Goal: Information Seeking & Learning: Learn about a topic

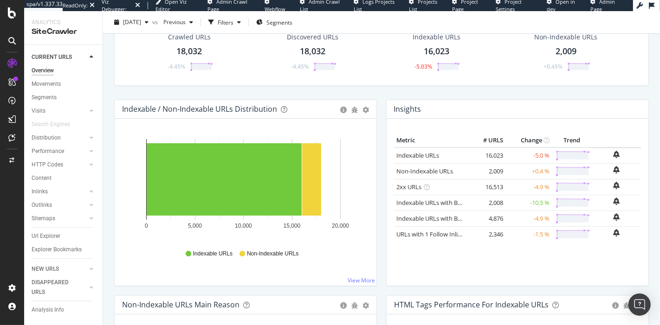
scroll to position [43, 0]
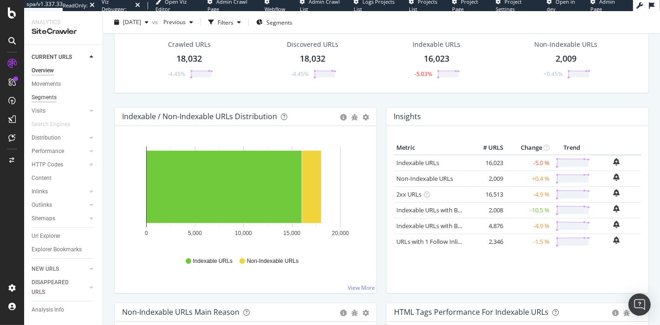
click at [45, 98] on div "Segments" at bounding box center [44, 98] width 25 height 10
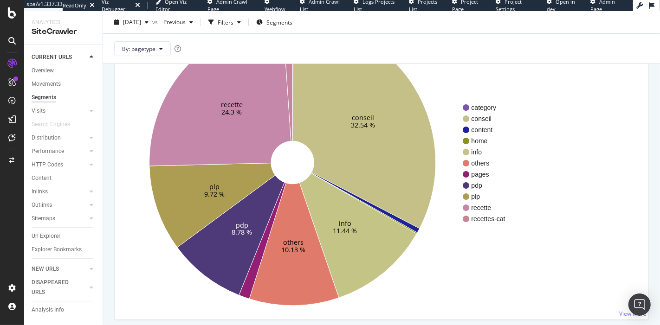
scroll to position [90, 0]
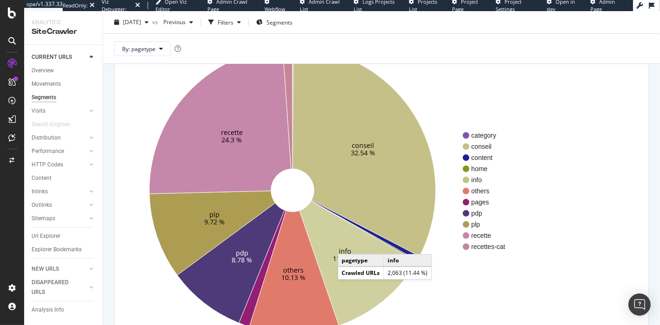
click at [347, 245] on icon at bounding box center [357, 263] width 117 height 125
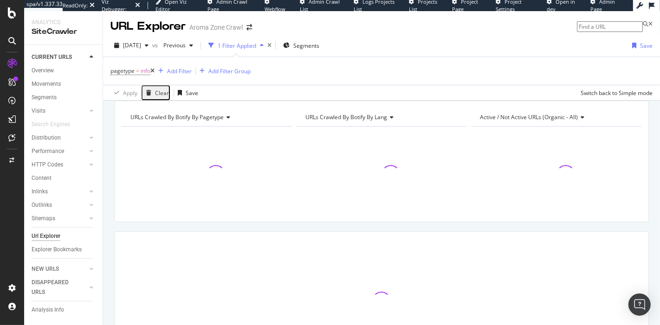
scroll to position [88, 0]
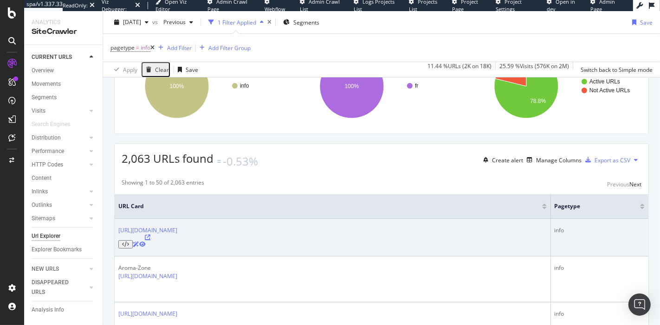
click at [151, 238] on icon at bounding box center [148, 238] width 6 height 6
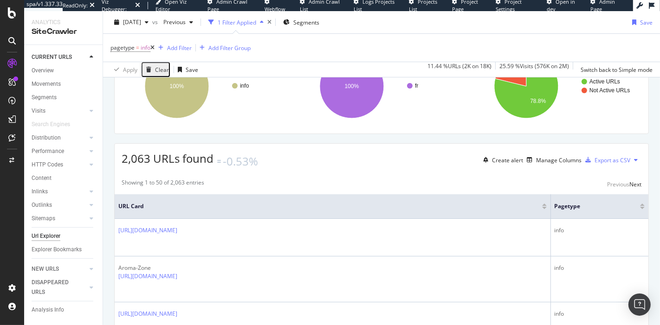
scroll to position [0, 0]
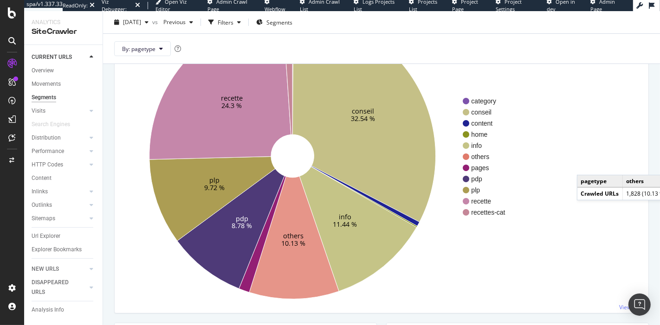
scroll to position [124, 0]
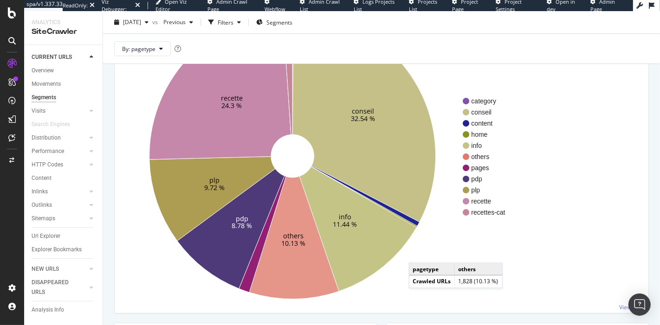
click at [296, 246] on text "10.13 %" at bounding box center [293, 243] width 24 height 9
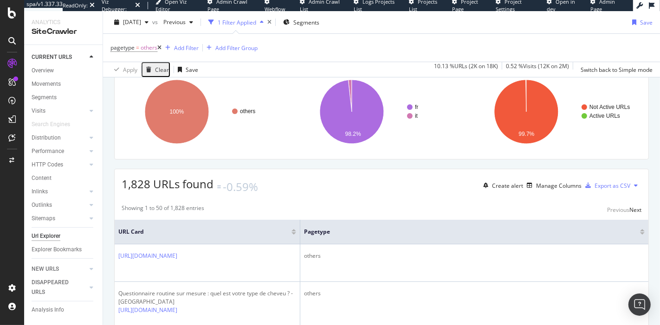
scroll to position [71, 0]
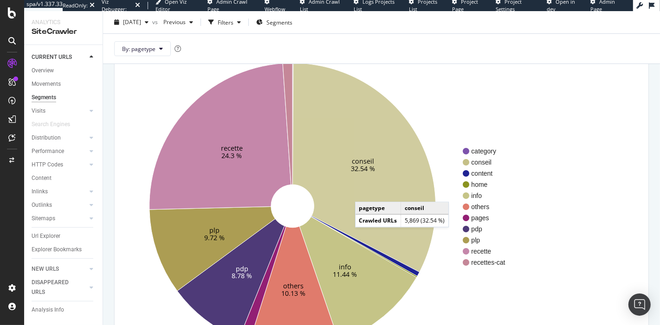
scroll to position [78, 0]
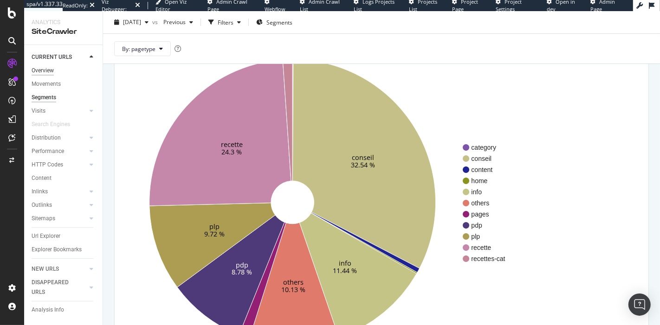
click at [42, 71] on div "Overview" at bounding box center [43, 71] width 22 height 10
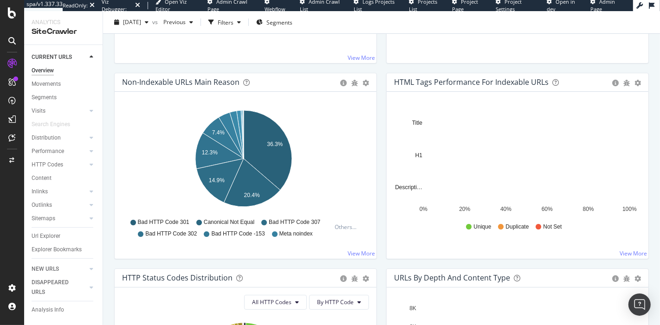
scroll to position [302, 0]
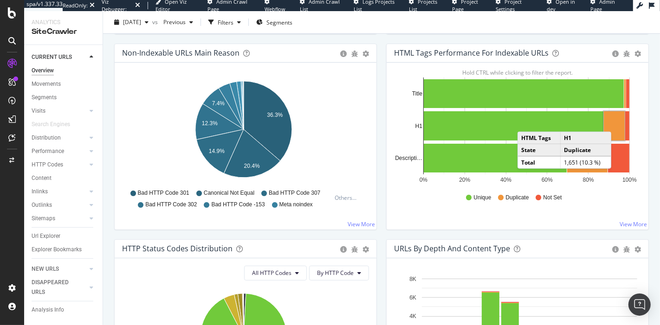
click at [613, 122] on rect "A chart." at bounding box center [614, 125] width 21 height 29
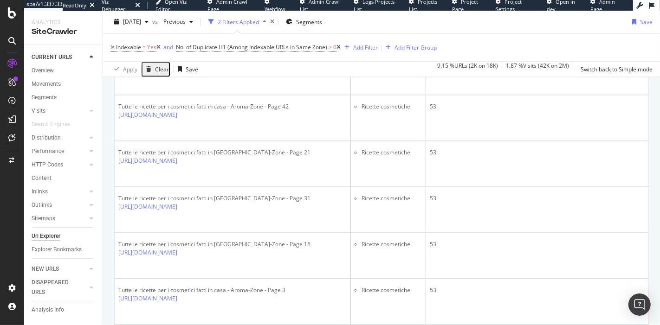
scroll to position [1706, 0]
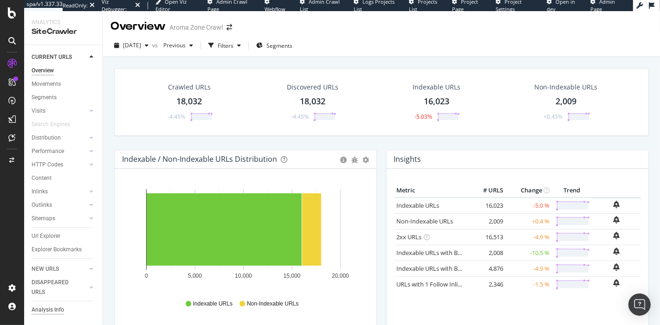
click at [45, 310] on div "Analysis Info" at bounding box center [48, 310] width 32 height 10
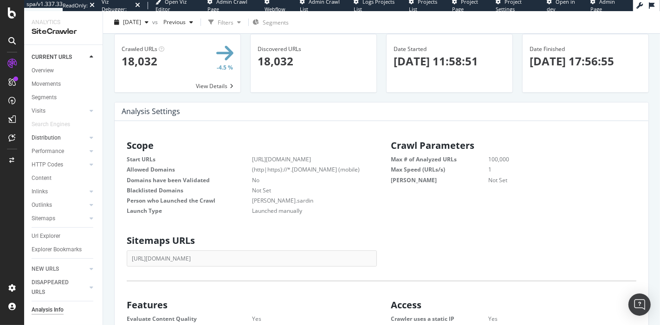
scroll to position [35, 0]
click at [40, 139] on div "Distribution" at bounding box center [46, 138] width 29 height 10
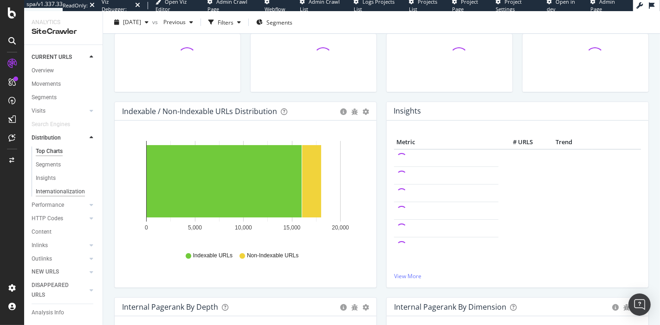
click at [65, 188] on div "Internationalization" at bounding box center [60, 192] width 49 height 10
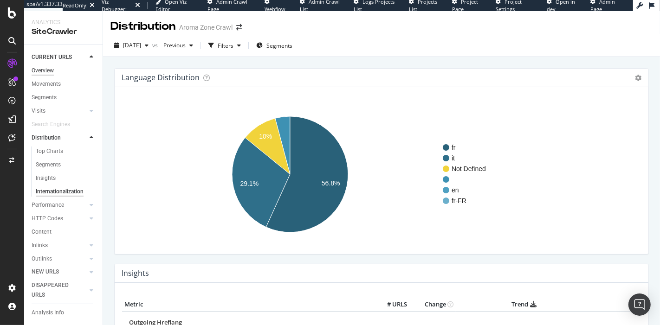
click at [39, 71] on div "Overview" at bounding box center [43, 71] width 22 height 10
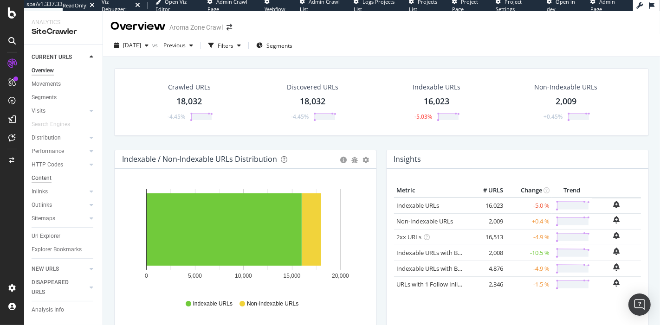
click at [50, 175] on div "Content" at bounding box center [42, 179] width 20 height 10
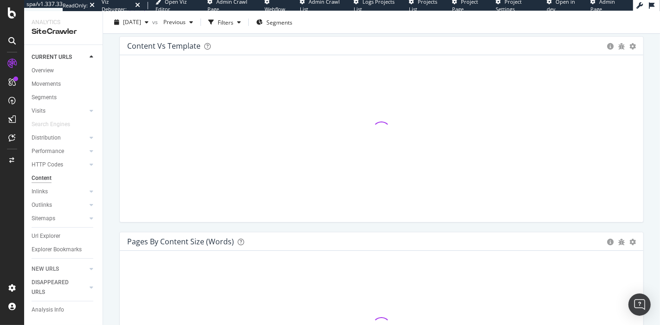
scroll to position [130, 0]
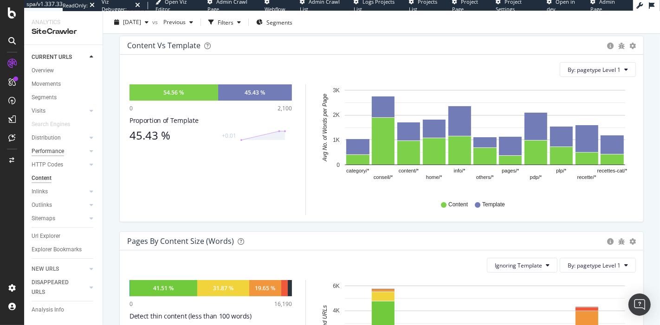
click at [54, 153] on div "Performance" at bounding box center [48, 152] width 32 height 10
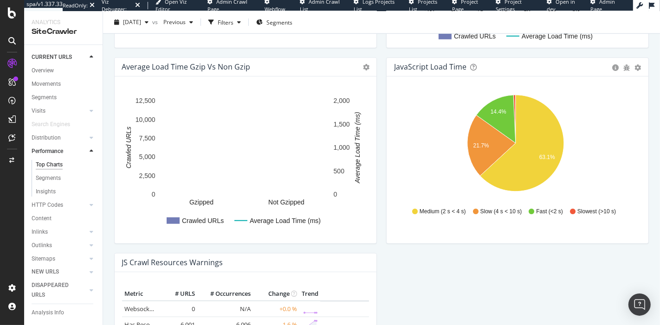
scroll to position [689, 0]
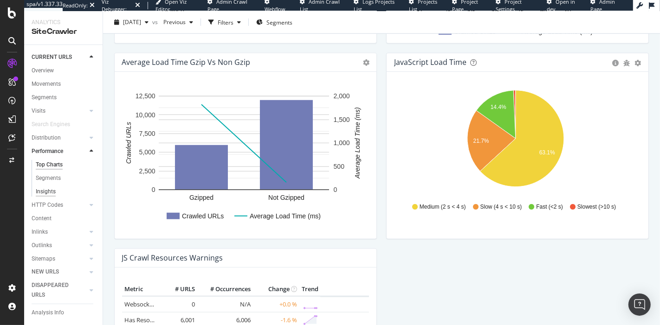
click at [44, 193] on div "Insights" at bounding box center [46, 192] width 20 height 10
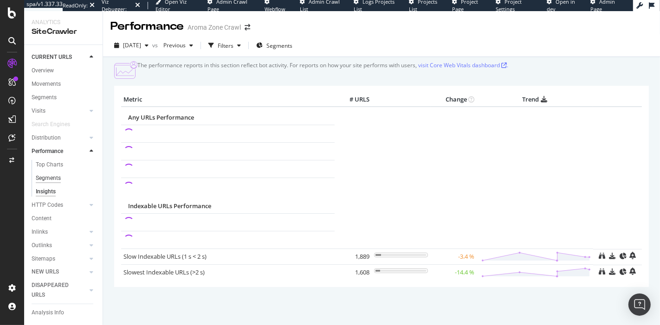
click at [54, 180] on div "Segments" at bounding box center [48, 179] width 25 height 10
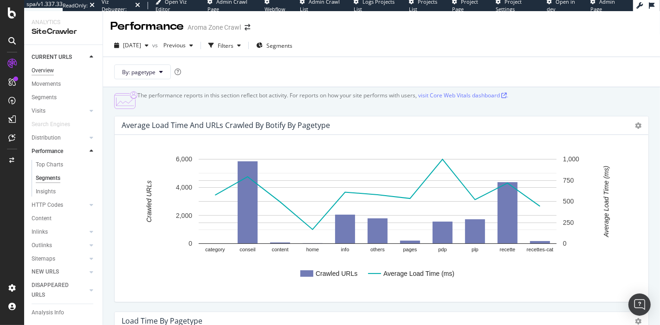
click at [42, 73] on div "Overview" at bounding box center [43, 71] width 22 height 10
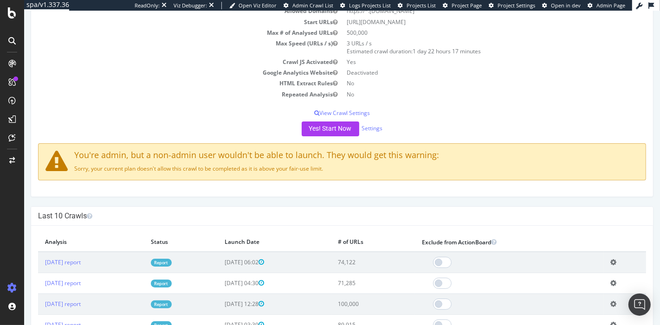
scroll to position [90, 0]
click at [171, 259] on link "Report" at bounding box center [160, 262] width 21 height 8
